Goal: Navigation & Orientation: Find specific page/section

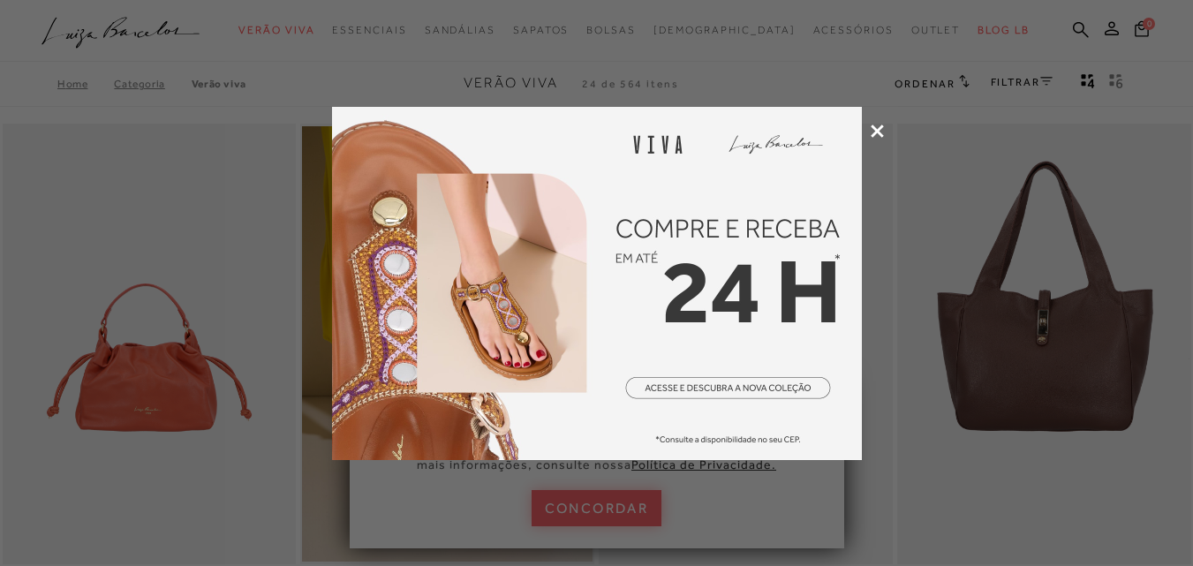
click at [872, 132] on icon at bounding box center [877, 131] width 13 height 13
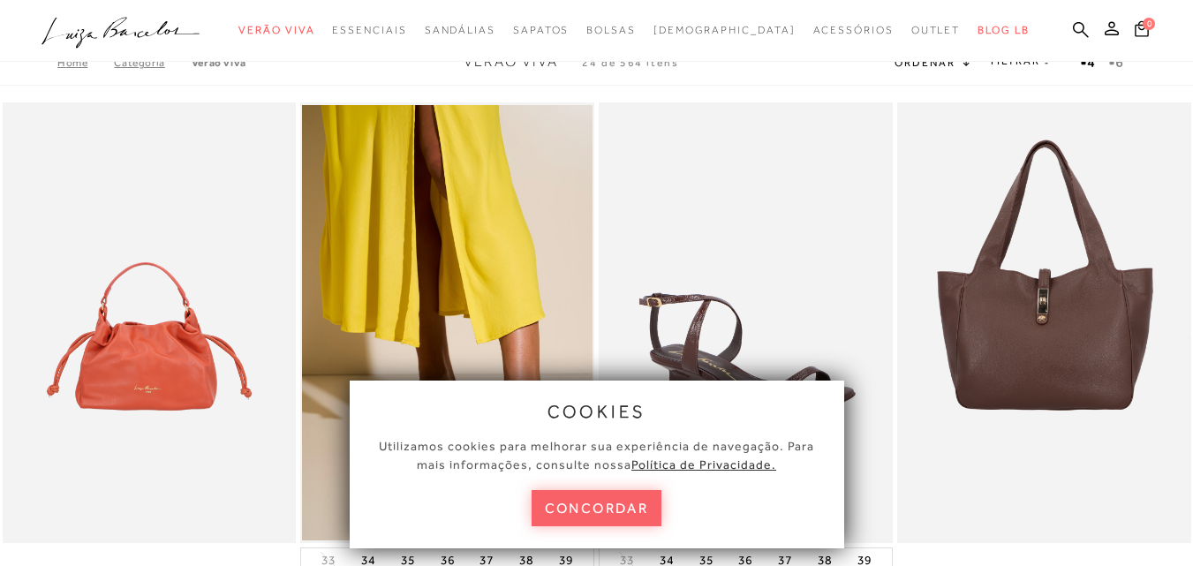
scroll to position [88, 0]
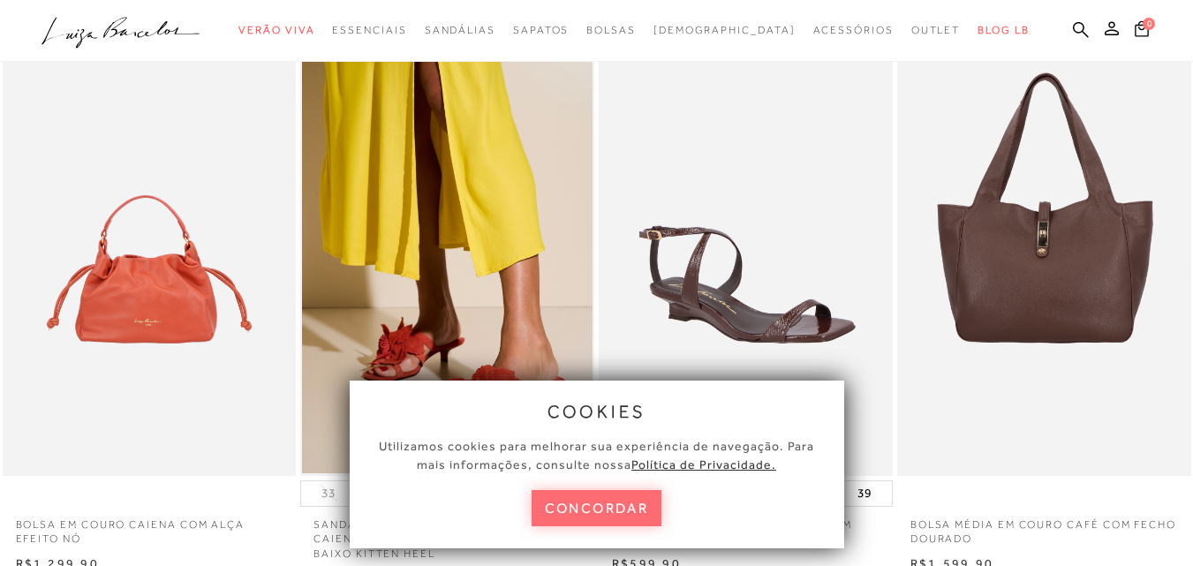
click at [587, 504] on button "concordar" at bounding box center [597, 508] width 131 height 36
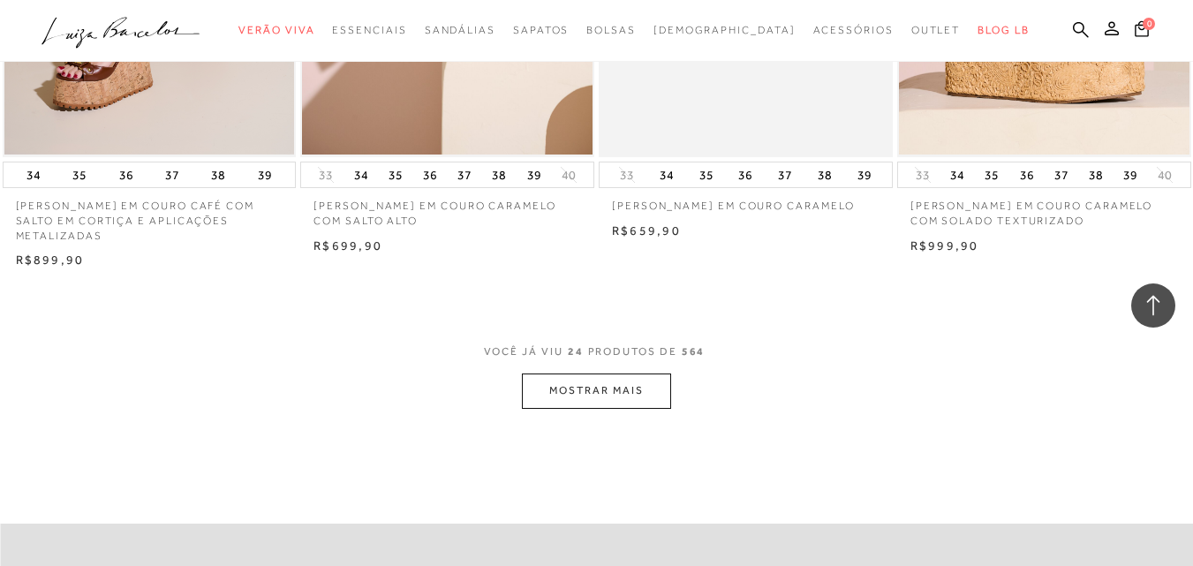
scroll to position [3268, 0]
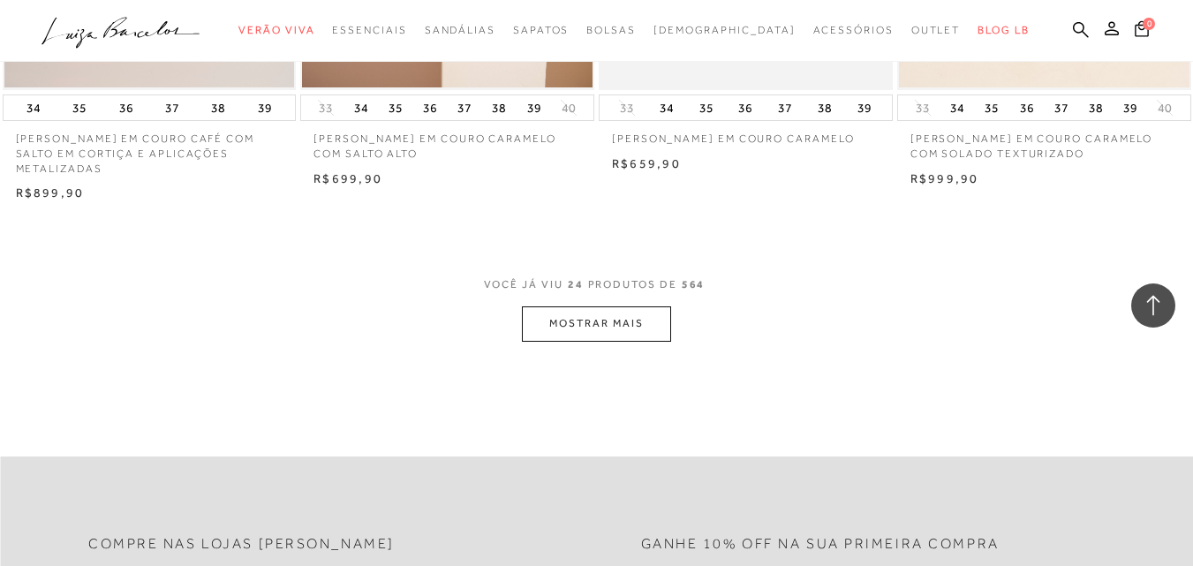
click at [579, 337] on button "MOSTRAR MAIS" at bounding box center [596, 323] width 148 height 34
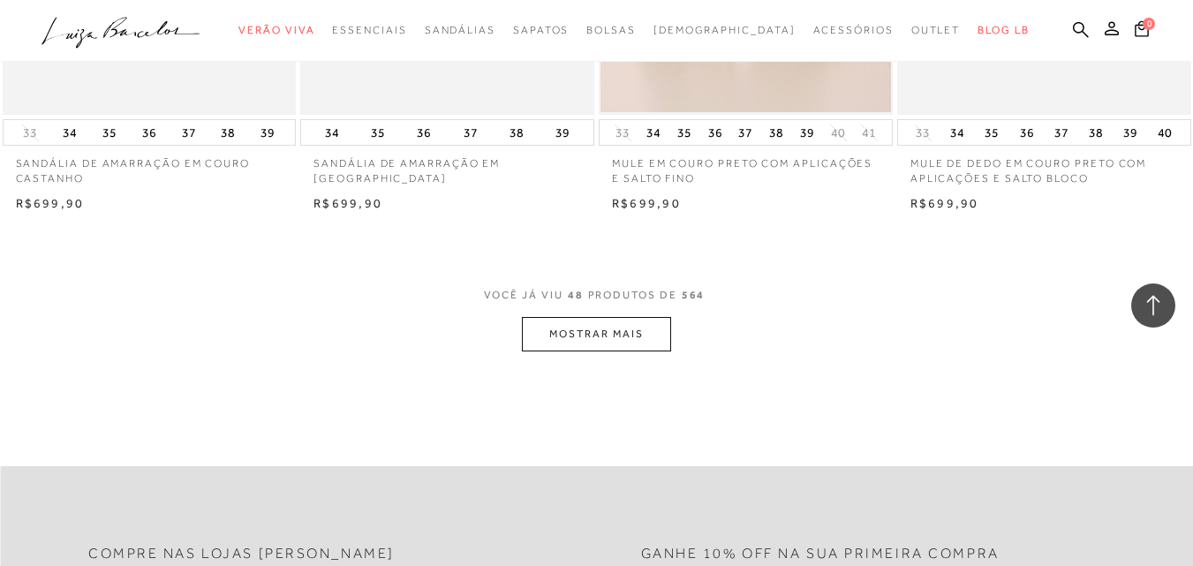
scroll to position [6625, 0]
click at [549, 346] on button "MOSTRAR MAIS" at bounding box center [596, 332] width 148 height 34
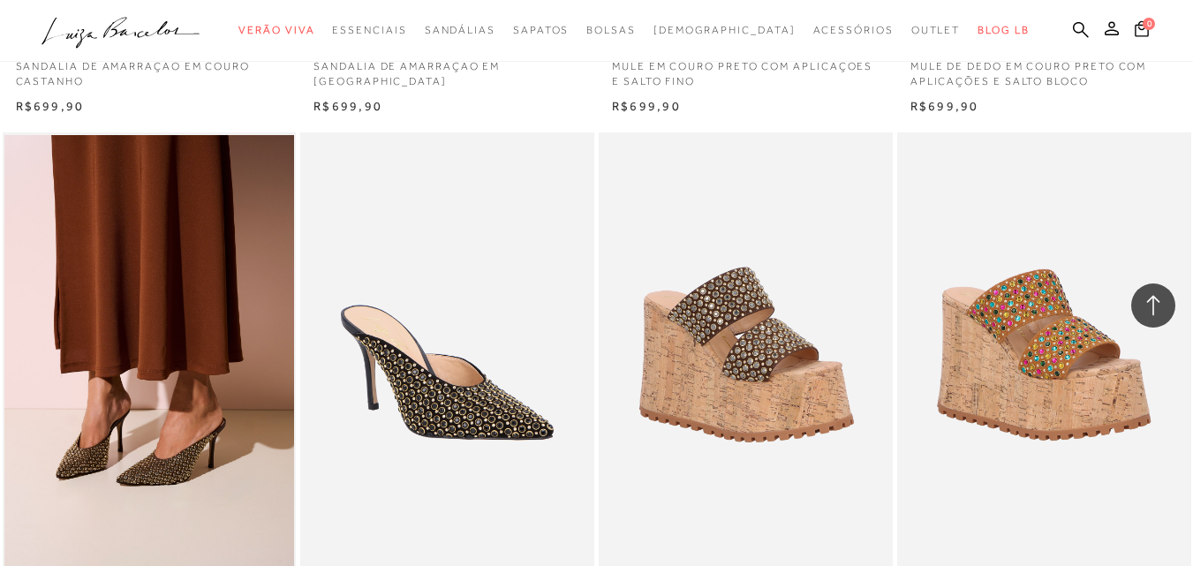
scroll to position [6448, 0]
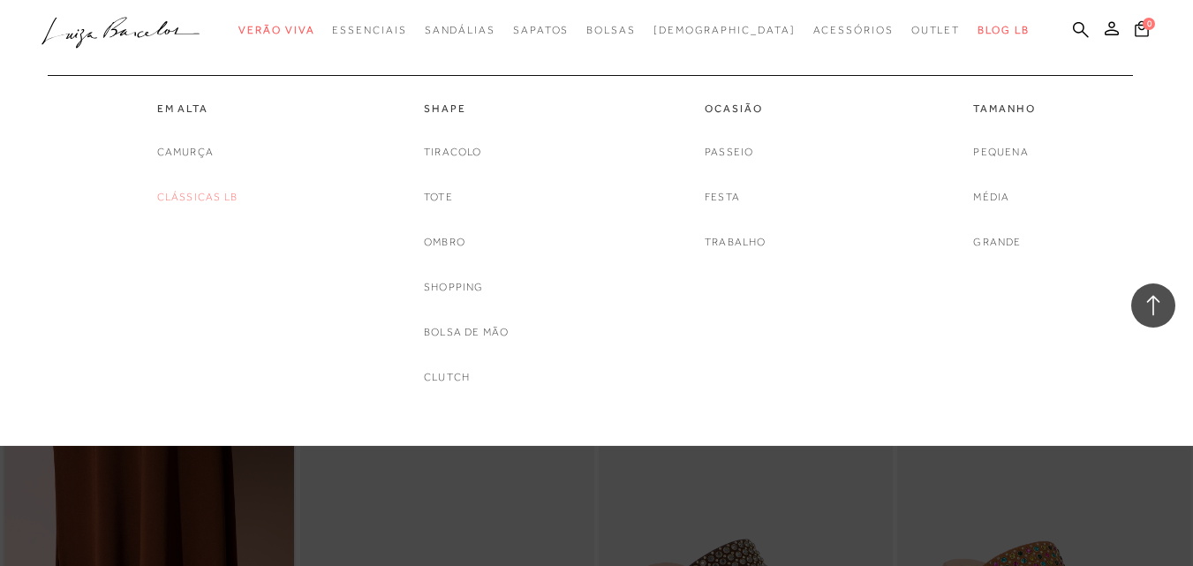
click at [223, 196] on link "Clássicas LB" at bounding box center [197, 197] width 80 height 19
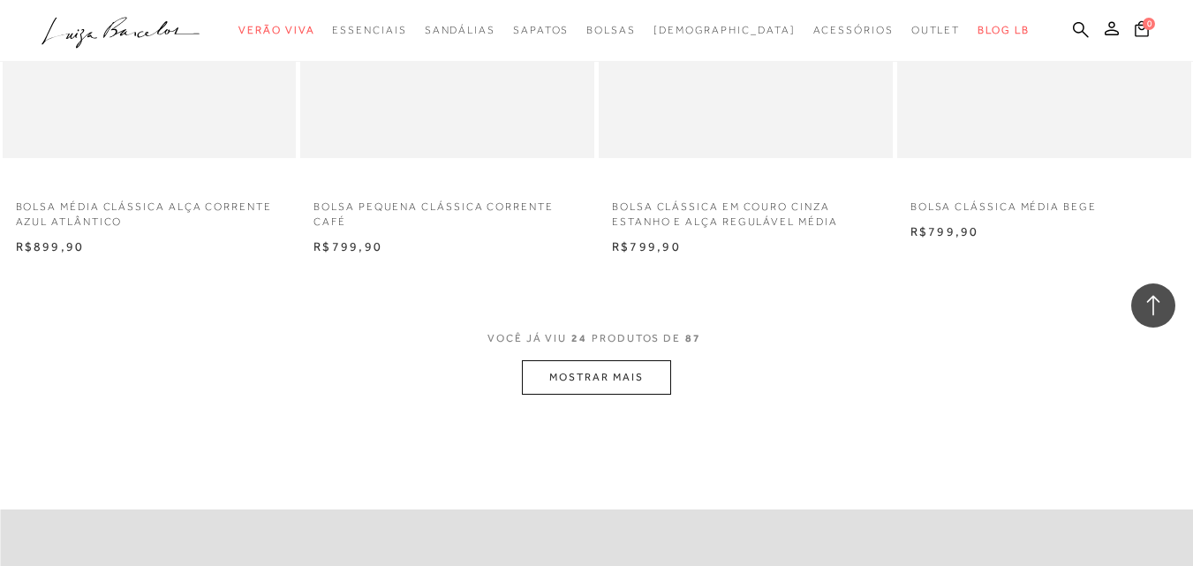
scroll to position [3268, 0]
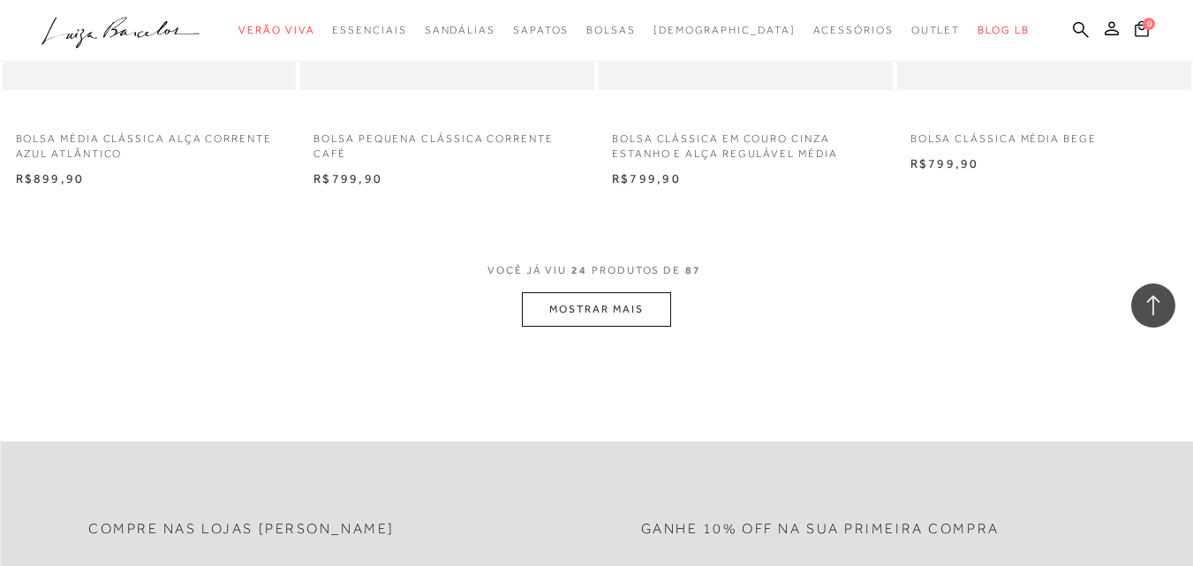
click at [556, 314] on button "MOSTRAR MAIS" at bounding box center [596, 309] width 148 height 34
